Goal: Task Accomplishment & Management: Complete application form

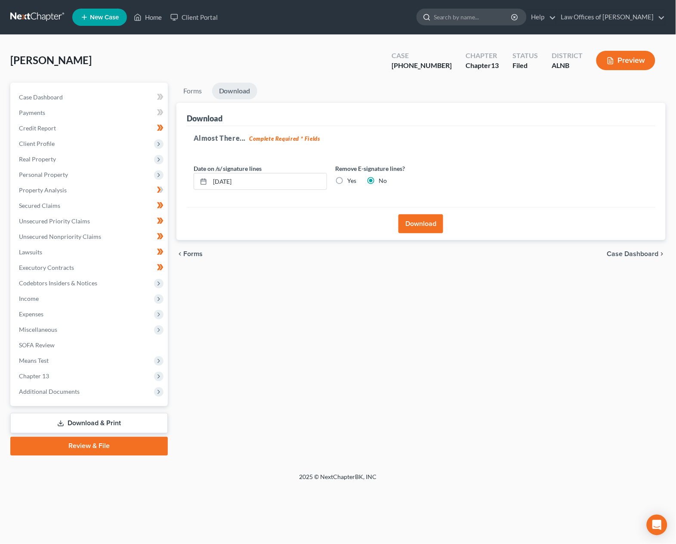
click at [471, 16] on input "search" at bounding box center [473, 17] width 79 height 16
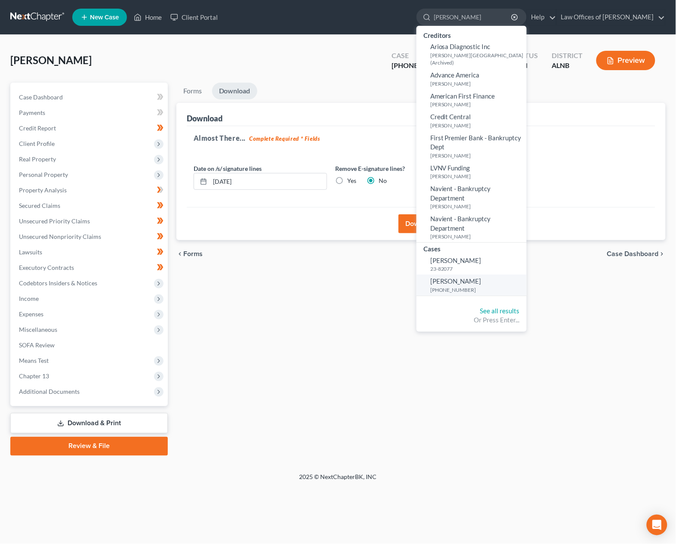
type input "[PERSON_NAME]"
click at [463, 286] on small "[PHONE_NUMBER]" at bounding box center [477, 289] width 94 height 7
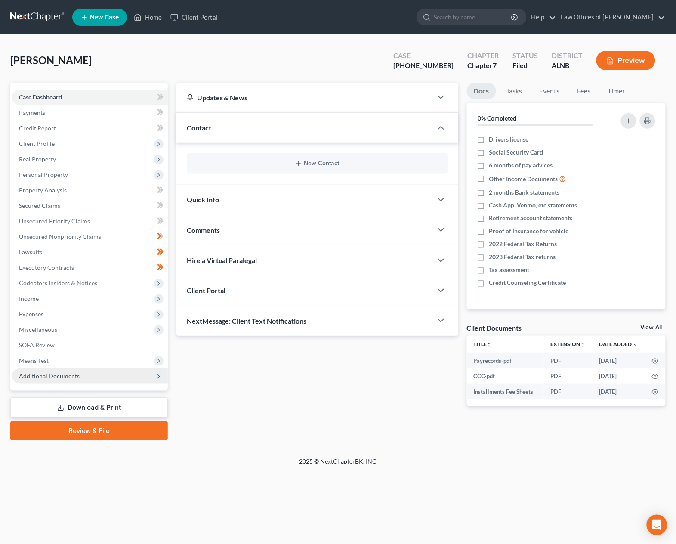
click at [78, 369] on span "Additional Documents" at bounding box center [90, 375] width 156 height 15
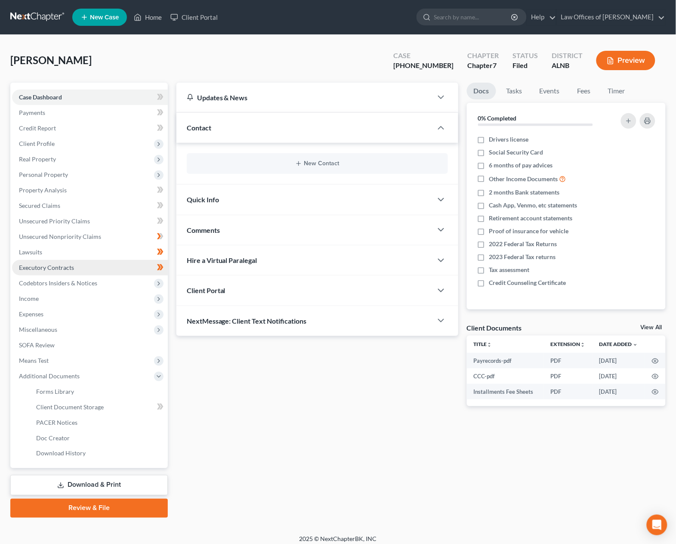
click at [42, 264] on span "Executory Contracts" at bounding box center [46, 267] width 55 height 7
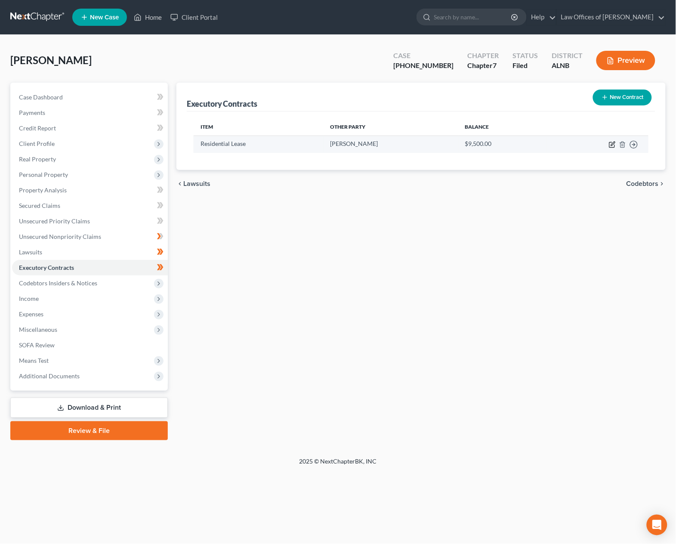
click at [614, 142] on icon "button" at bounding box center [612, 144] width 7 height 7
select select "2"
select select "0"
select select "2"
select select "0"
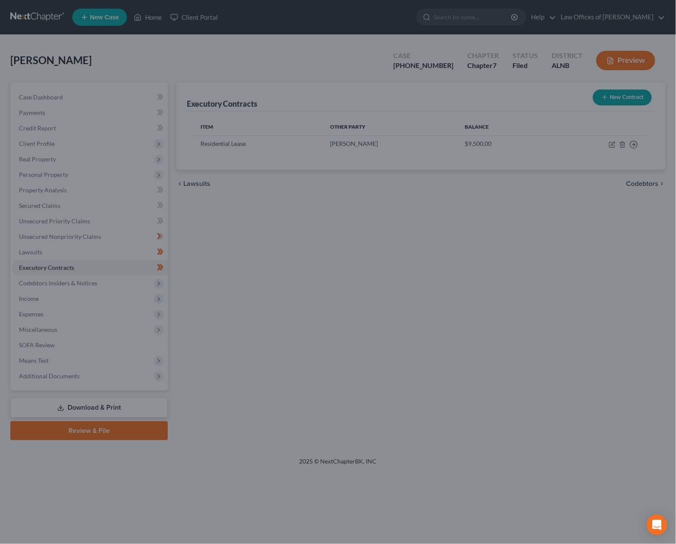
click at [435, 371] on div "Edit Contract × Description of non-residential real property * Description of I…" at bounding box center [338, 272] width 676 height 544
